Goal: Navigation & Orientation: Find specific page/section

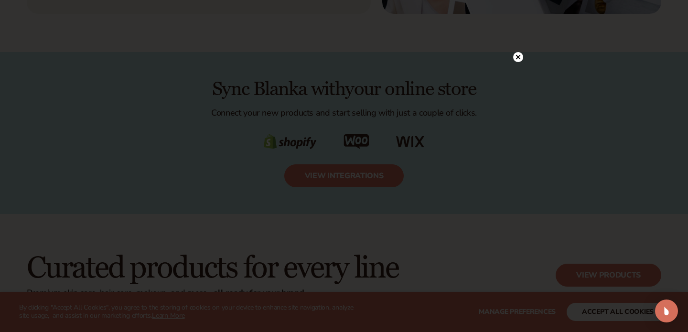
scroll to position [1527, 0]
click at [517, 58] on icon at bounding box center [518, 57] width 5 height 5
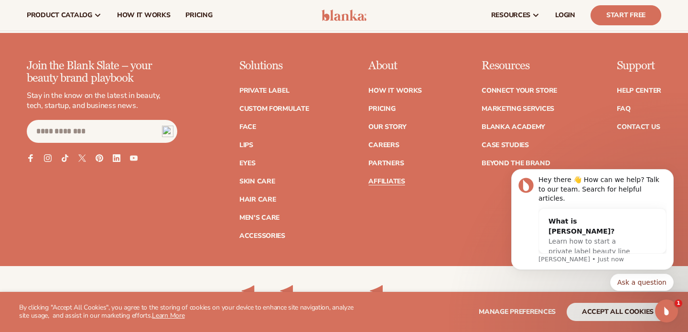
scroll to position [3783, 0]
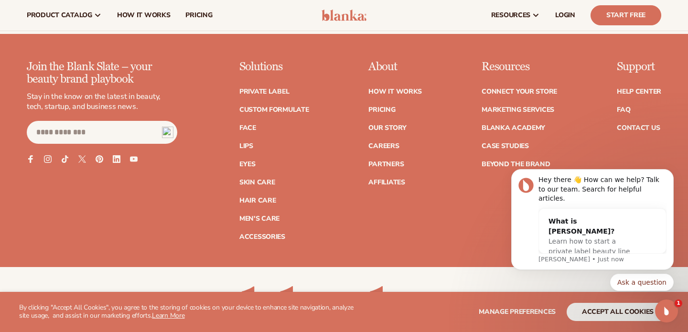
click at [378, 130] on ul "How It Works Pricing Our Story Careers Partners Affiliates" at bounding box center [396, 132] width 54 height 107
click at [380, 143] on link "Careers" at bounding box center [384, 146] width 31 height 7
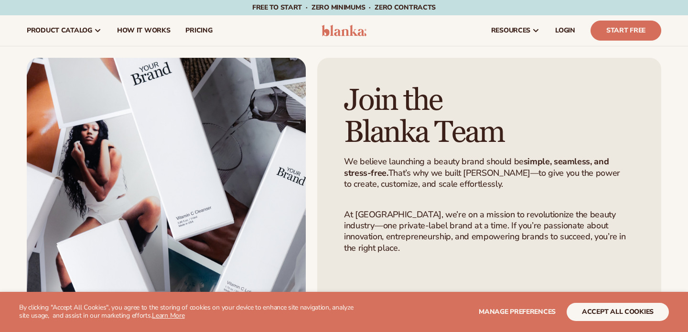
scroll to position [77, 0]
